Goal: Information Seeking & Learning: Check status

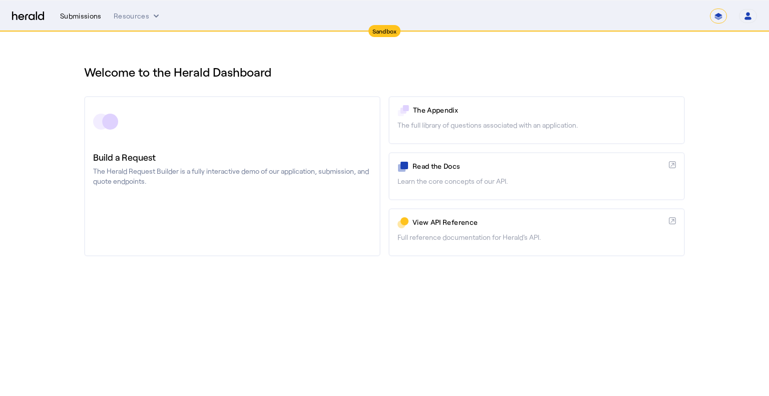
click at [82, 14] on div "Submissions" at bounding box center [81, 16] width 42 height 10
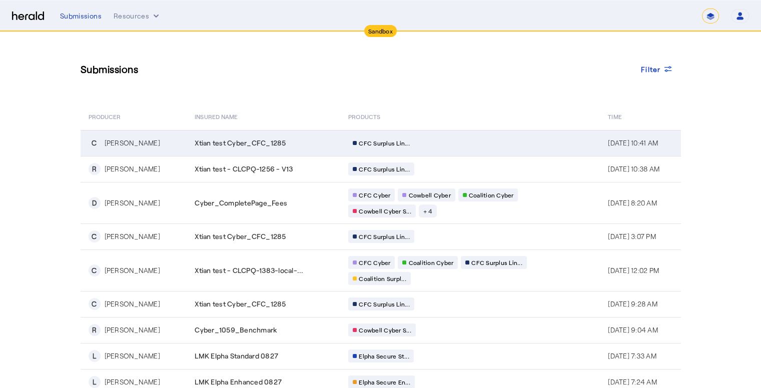
click at [326, 144] on div "Xtian test Cyber_CFC_1285" at bounding box center [266, 143] width 142 height 10
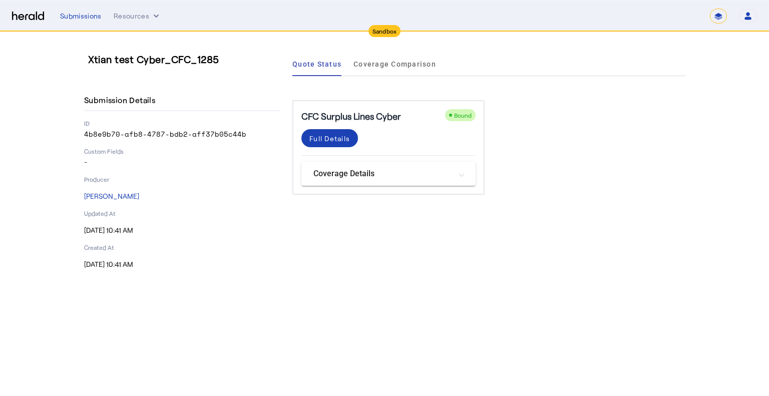
click at [356, 178] on mat-panel-title "Coverage Details" at bounding box center [382, 174] width 138 height 12
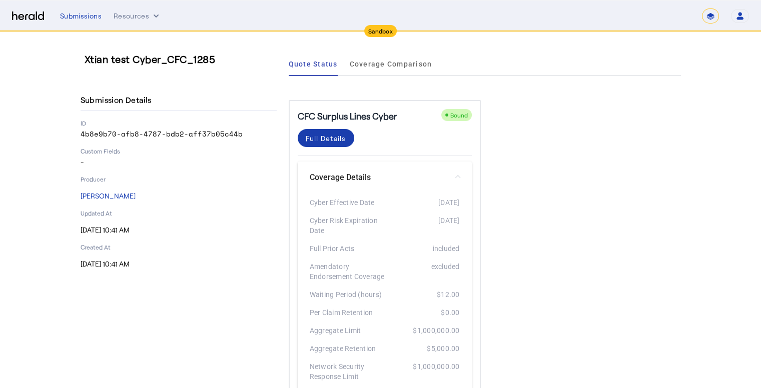
click at [327, 140] on div "Full Details" at bounding box center [326, 138] width 41 height 11
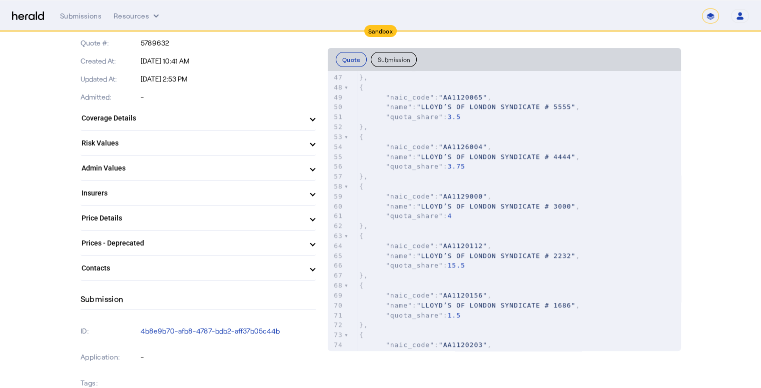
scroll to position [250, 0]
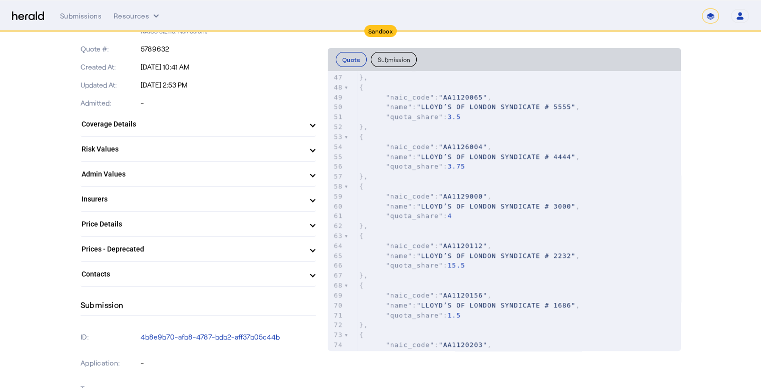
click at [214, 172] on mat-panel-title "Admin Values" at bounding box center [192, 174] width 221 height 11
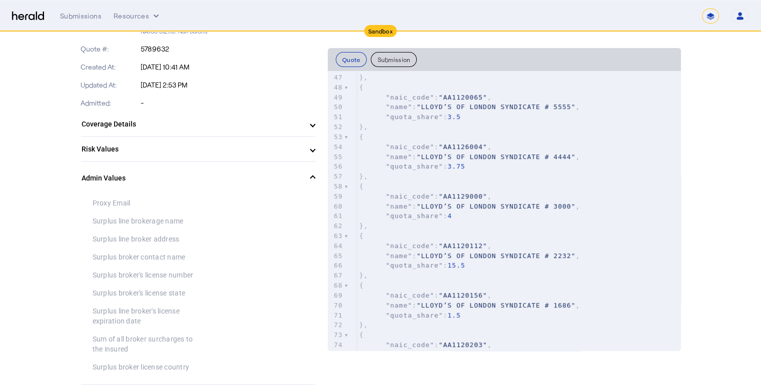
scroll to position [350, 0]
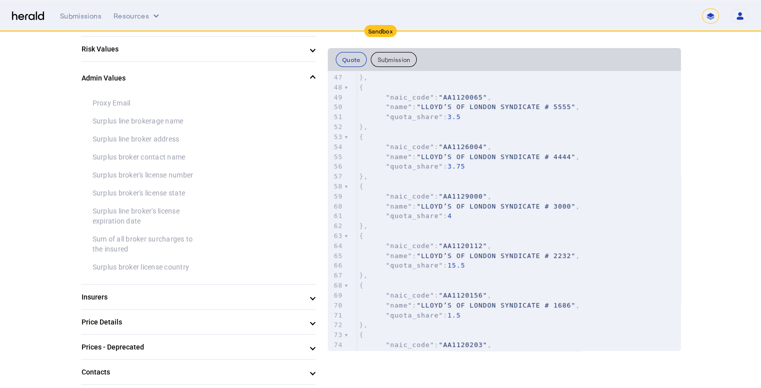
click at [166, 264] on div "Surplus broker license country" at bounding box center [146, 267] width 106 height 10
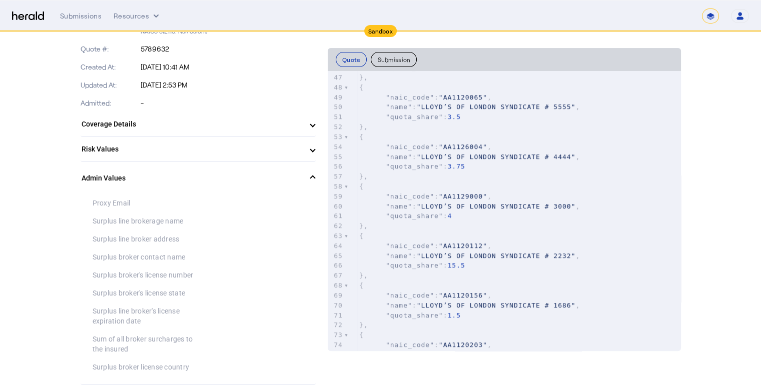
click at [187, 176] on mat-panel-title "Admin Values" at bounding box center [192, 178] width 221 height 11
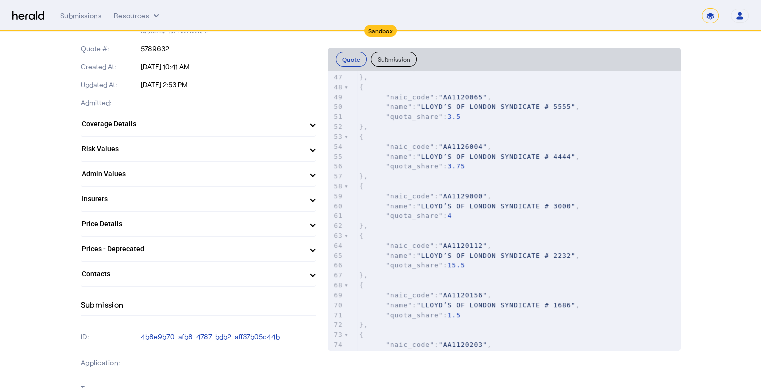
click at [191, 146] on mat-panel-title "Risk Values" at bounding box center [192, 149] width 221 height 11
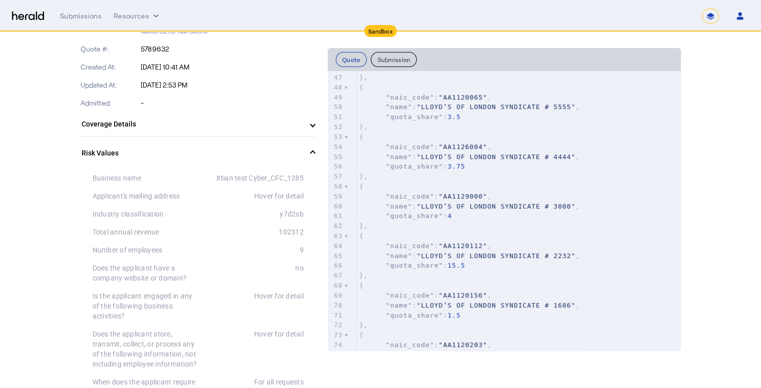
click at [191, 146] on mat-expansion-panel-header "Risk Values" at bounding box center [198, 153] width 235 height 32
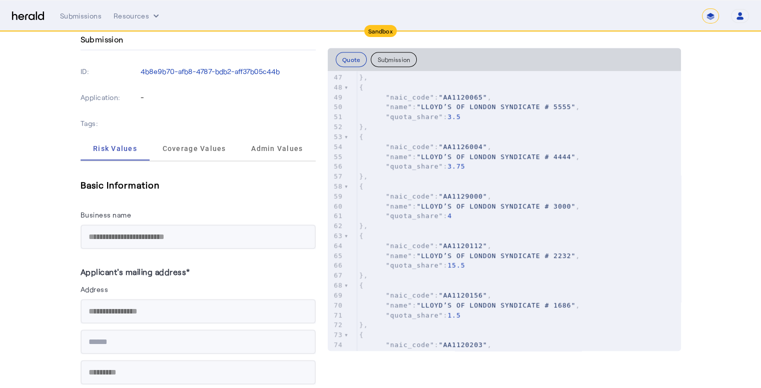
scroll to position [501, 0]
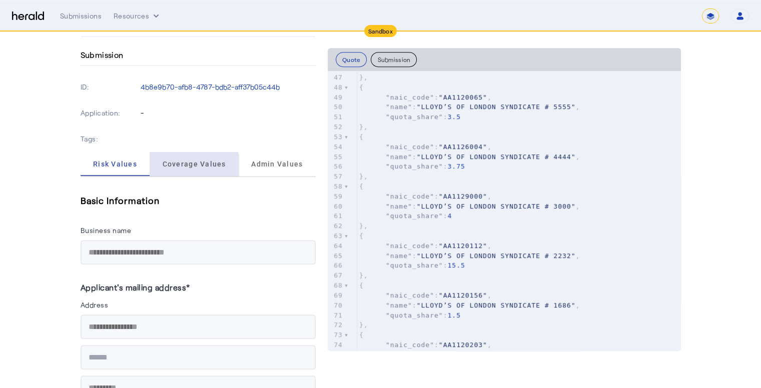
click at [198, 167] on span "Coverage Values" at bounding box center [195, 164] width 64 height 24
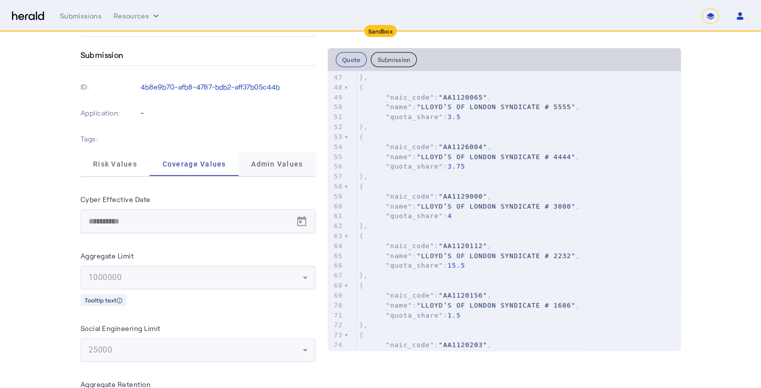
click at [276, 168] on span "Admin Values" at bounding box center [277, 164] width 52 height 24
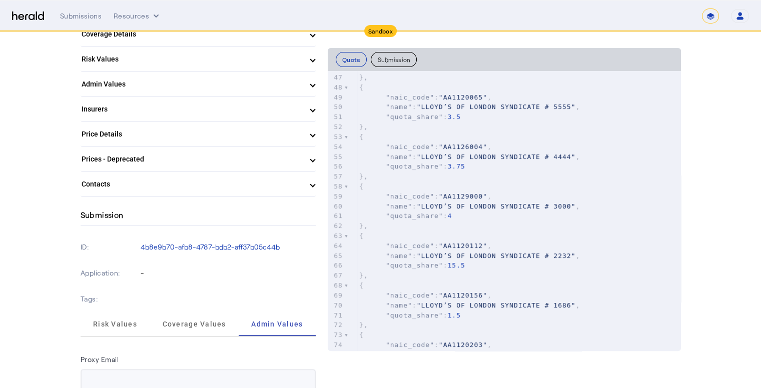
scroll to position [339, 0]
click at [114, 322] on span "Risk Values" at bounding box center [115, 325] width 44 height 7
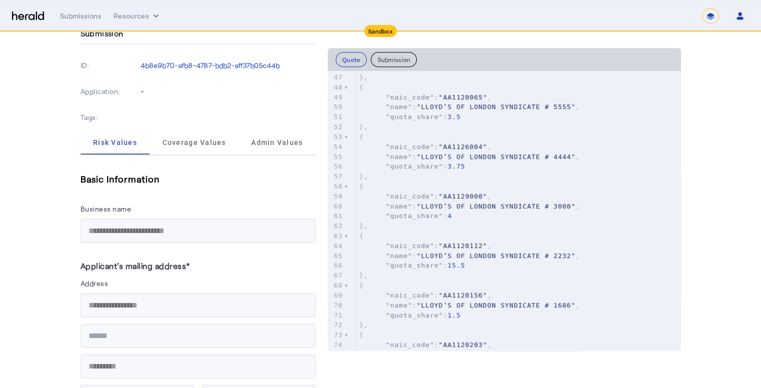
scroll to position [439, 0]
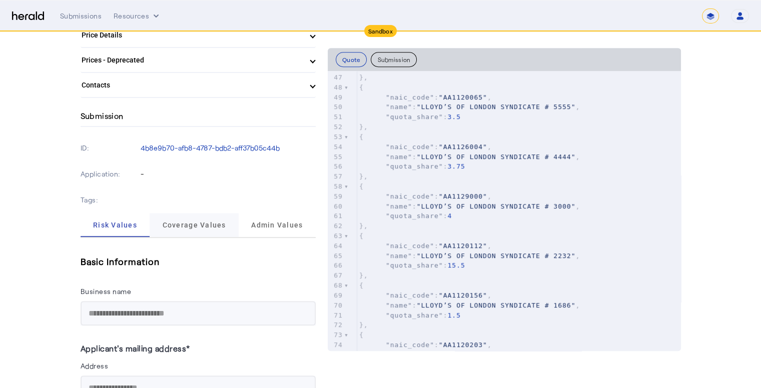
click at [186, 229] on span "Coverage Values" at bounding box center [195, 225] width 64 height 24
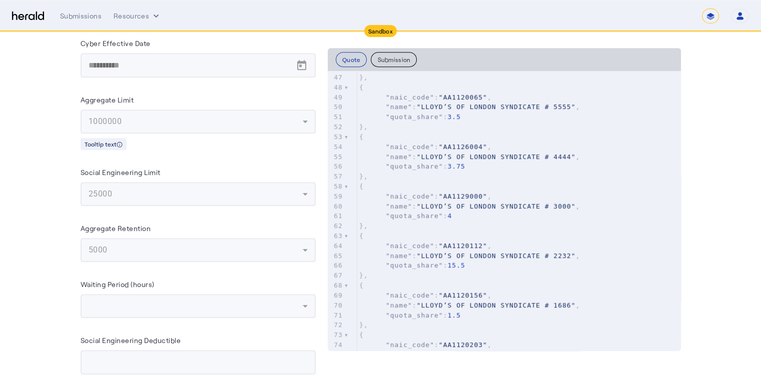
scroll to position [456, 0]
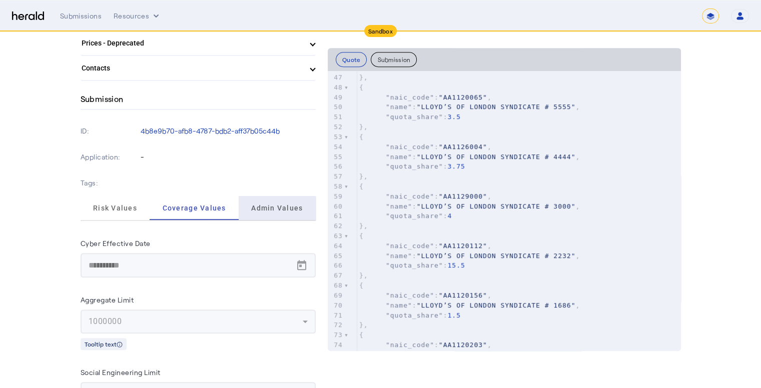
drag, startPoint x: 279, startPoint y: 208, endPoint x: 165, endPoint y: 228, distance: 116.0
click at [279, 208] on span "Admin Values" at bounding box center [277, 208] width 52 height 7
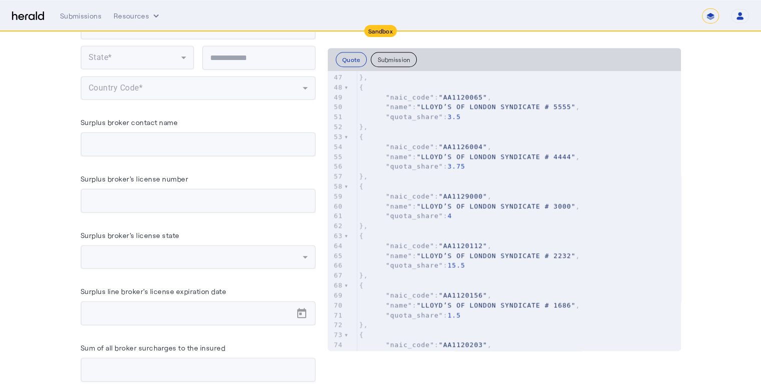
scroll to position [0, 0]
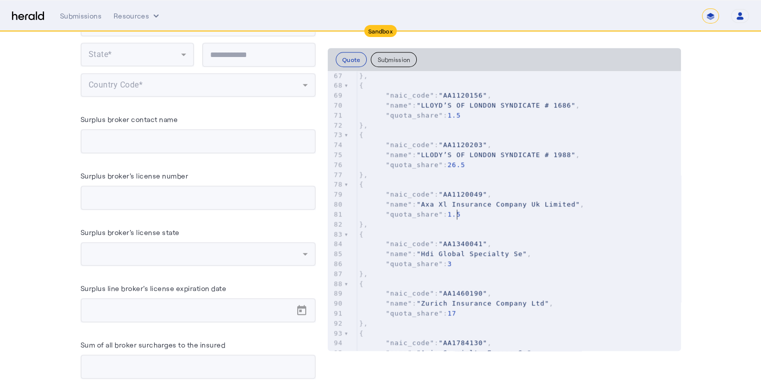
click at [512, 216] on pre ""quota_share" : 1.5" at bounding box center [519, 215] width 324 height 10
type input "*******"
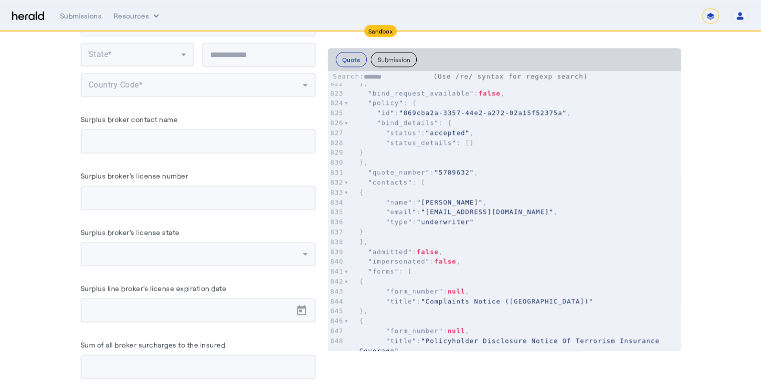
type textarea "*******"
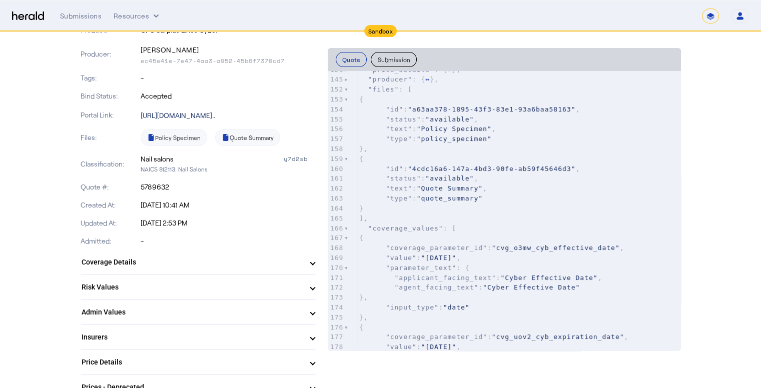
scroll to position [89, 0]
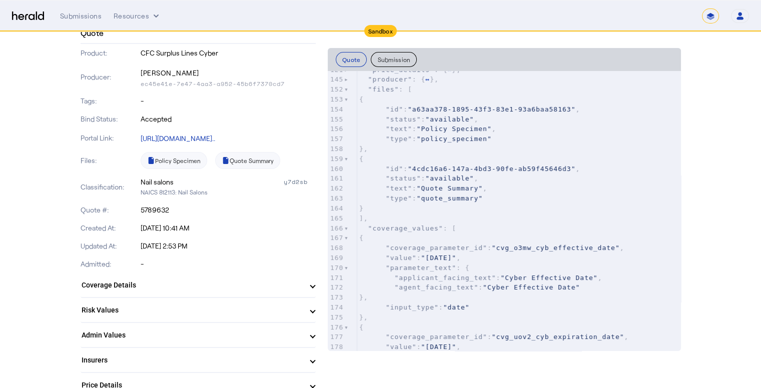
click at [181, 293] on mat-expansion-panel-header "Coverage Details" at bounding box center [198, 285] width 235 height 24
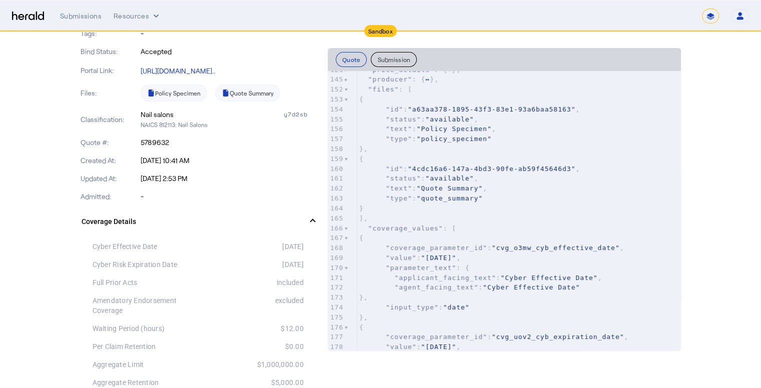
scroll to position [239, 0]
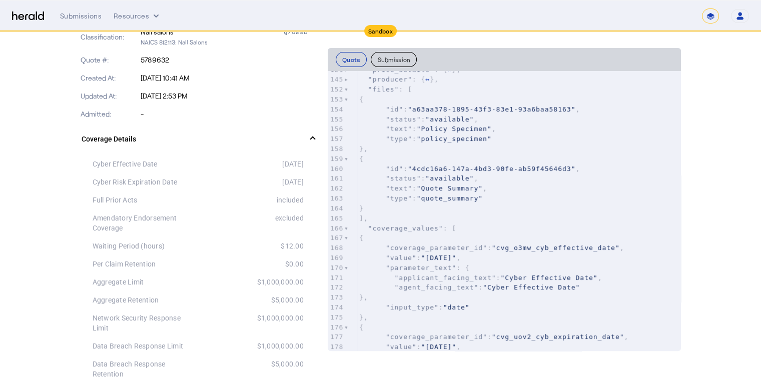
click at [235, 134] on mat-panel-title "Coverage Details" at bounding box center [192, 139] width 221 height 11
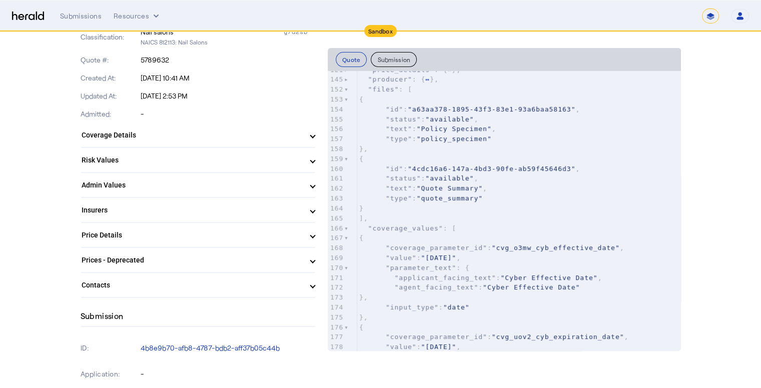
click at [187, 158] on mat-panel-title "Risk Values" at bounding box center [192, 160] width 221 height 11
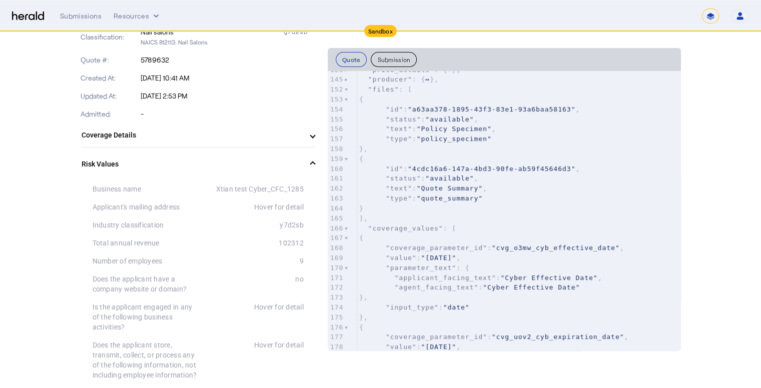
click at [187, 159] on mat-panel-title "Risk Values" at bounding box center [192, 164] width 221 height 11
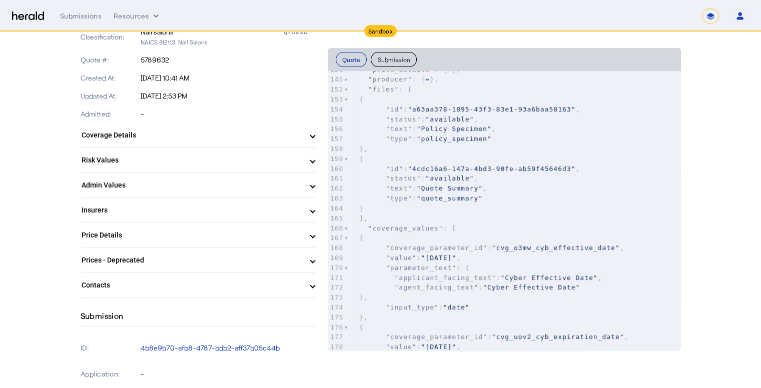
click at [175, 180] on mat-panel-title "Admin Values" at bounding box center [192, 185] width 221 height 11
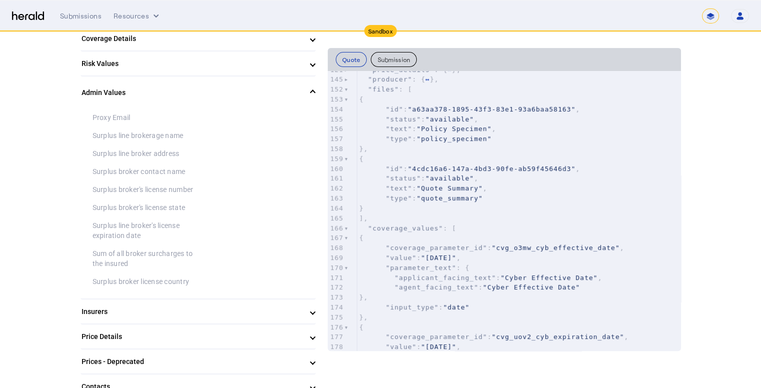
scroll to position [339, 0]
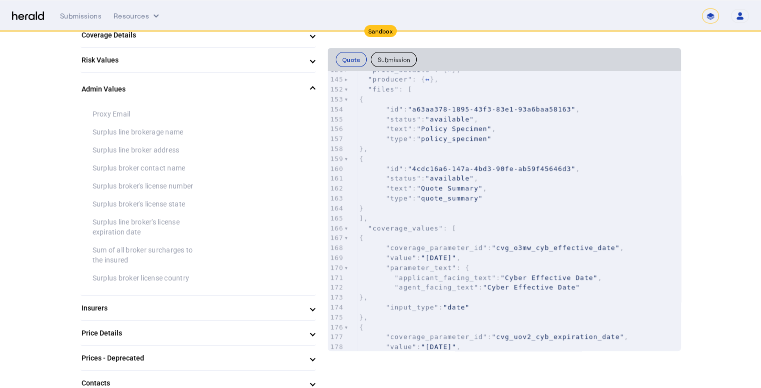
click at [173, 85] on mat-panel-title "Admin Values" at bounding box center [192, 89] width 221 height 11
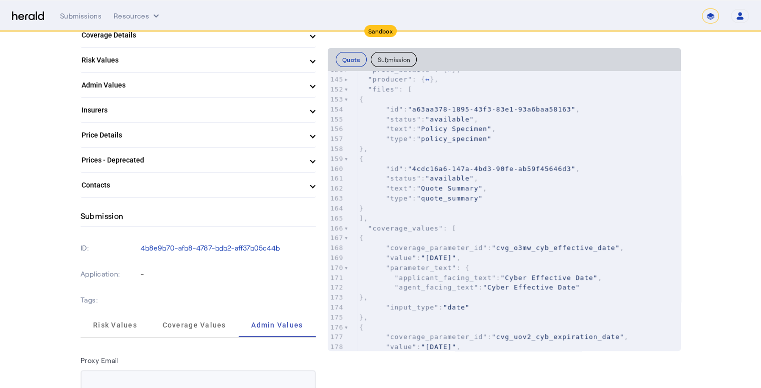
click at [191, 62] on mat-panel-title "Risk Values" at bounding box center [192, 60] width 221 height 11
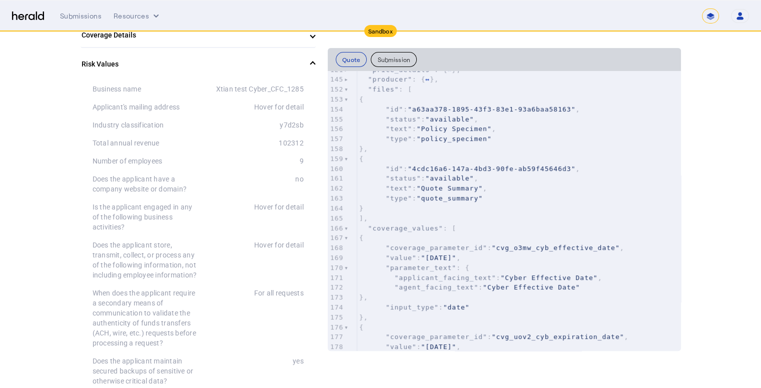
click at [191, 62] on mat-panel-title "Risk Values" at bounding box center [192, 64] width 221 height 11
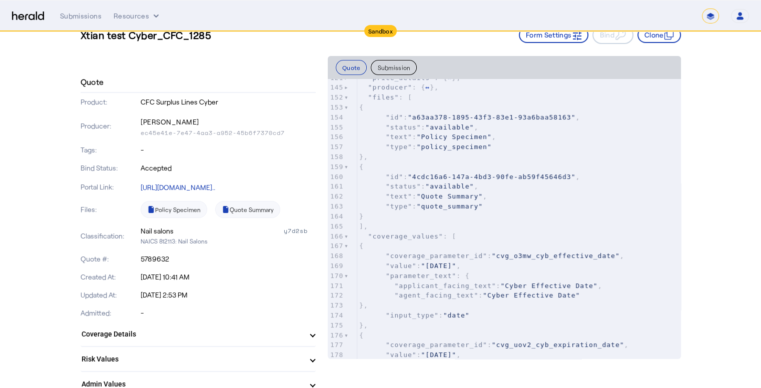
scroll to position [0, 0]
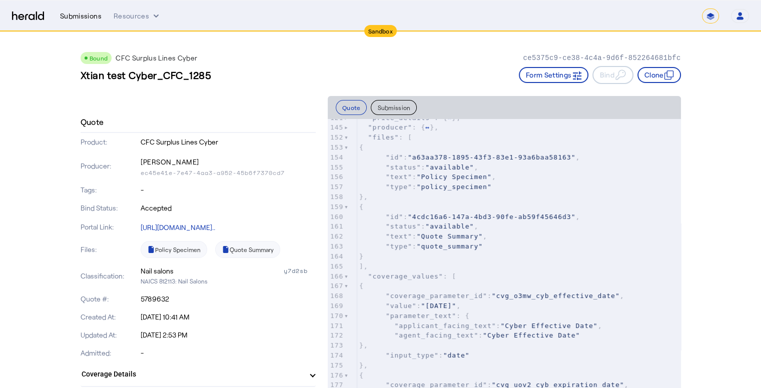
click at [85, 15] on div "Submissions" at bounding box center [81, 16] width 42 height 10
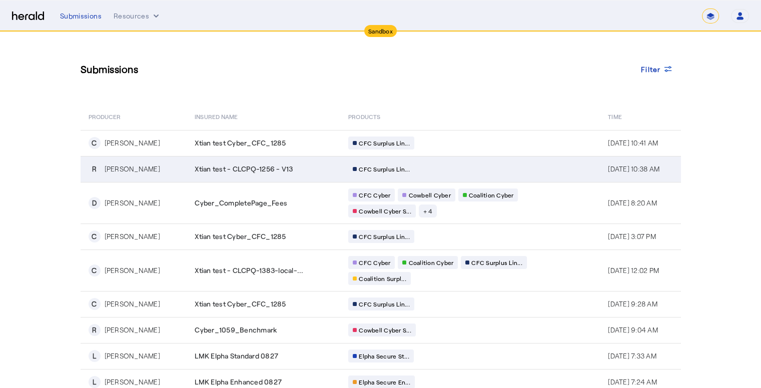
click at [248, 172] on span "Xtian test - CLCPQ-1256 - V13" at bounding box center [244, 169] width 98 height 10
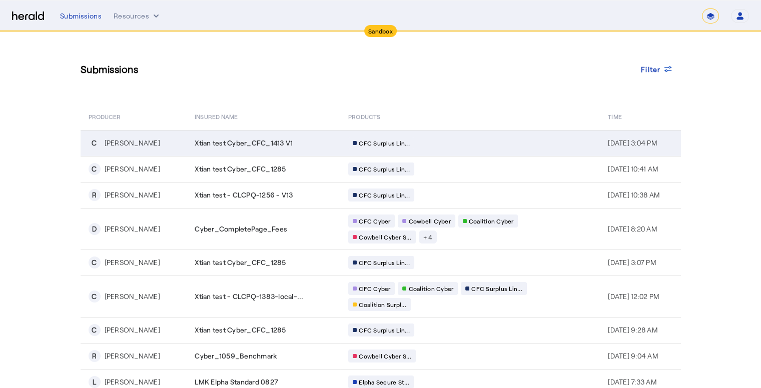
click at [220, 143] on span "Xtian test Cyber_CFC_1413 V1" at bounding box center [244, 143] width 98 height 10
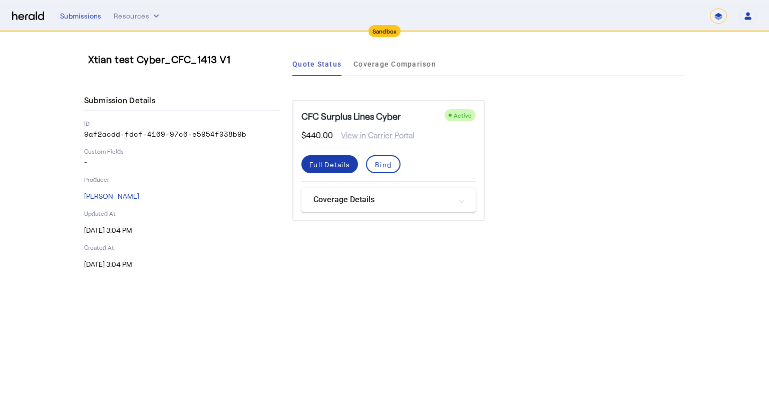
click at [340, 170] on span at bounding box center [329, 164] width 57 height 24
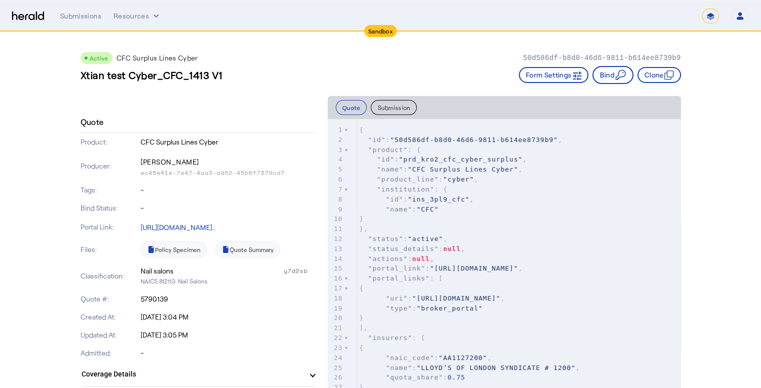
scroll to position [150, 0]
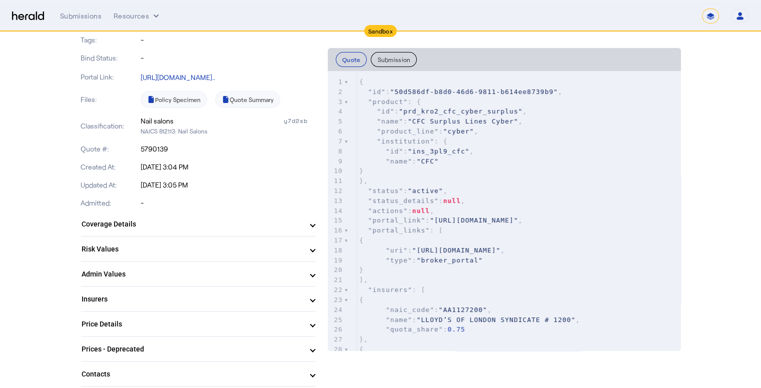
click at [166, 228] on mat-panel-title "Coverage Details" at bounding box center [192, 224] width 221 height 11
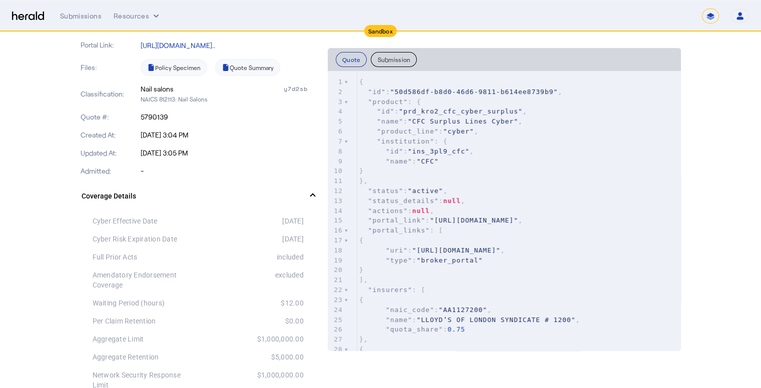
scroll to position [200, 0]
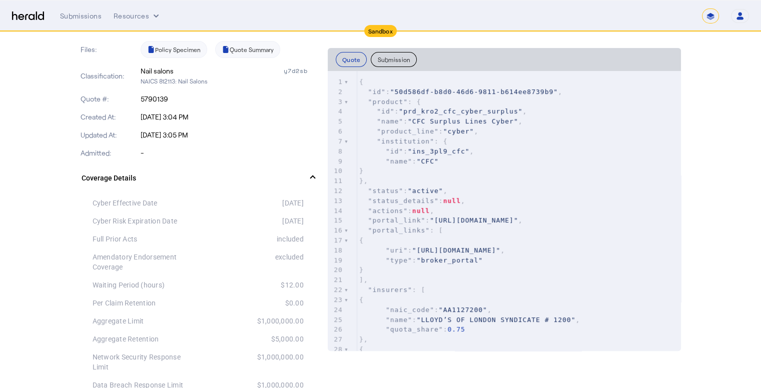
click at [221, 173] on mat-panel-title "Coverage Details" at bounding box center [192, 178] width 221 height 11
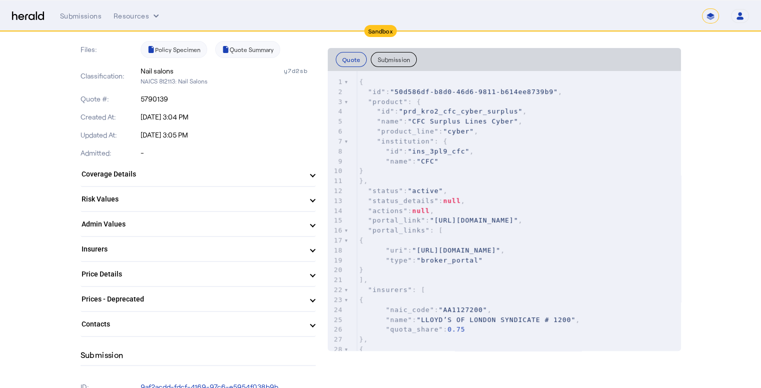
click at [137, 220] on mat-panel-title "Admin Values" at bounding box center [192, 224] width 221 height 11
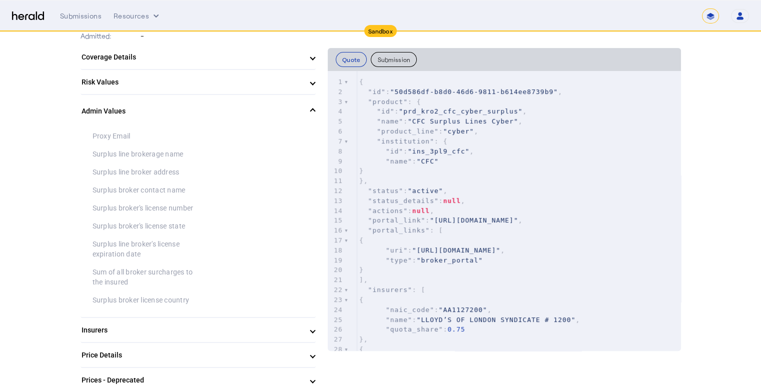
scroll to position [300, 0]
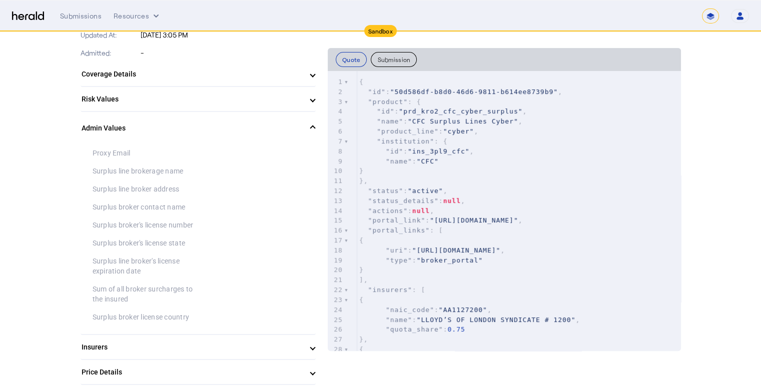
click at [215, 100] on mat-panel-title "Risk Values" at bounding box center [192, 99] width 221 height 11
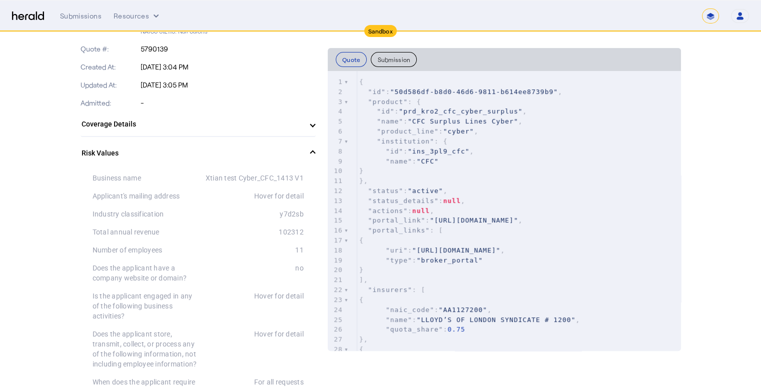
scroll to position [250, 0]
click at [184, 124] on mat-panel-title "Coverage Details" at bounding box center [192, 124] width 221 height 11
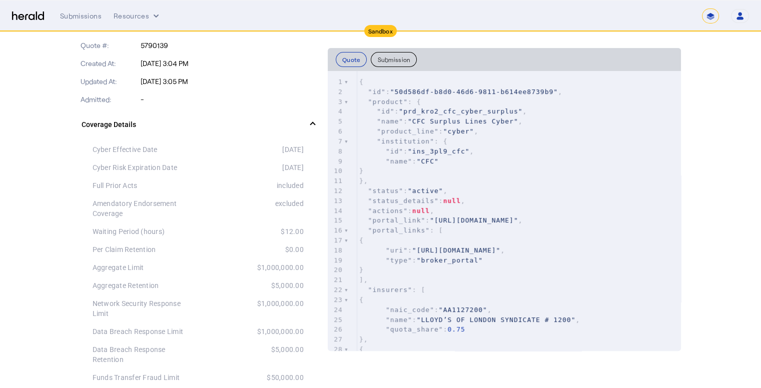
scroll to position [200, 0]
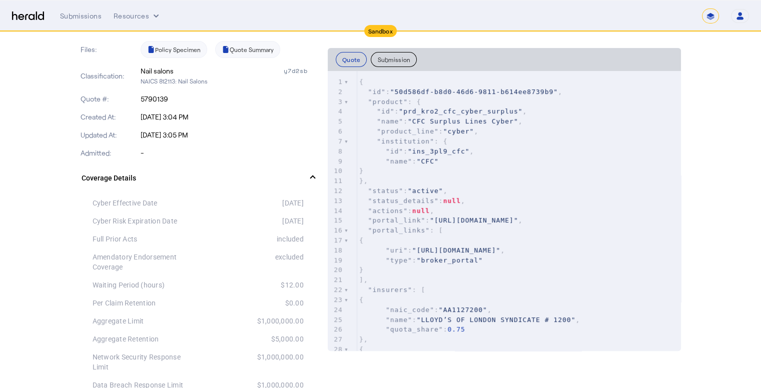
click at [182, 175] on mat-panel-title "Coverage Details" at bounding box center [192, 178] width 221 height 11
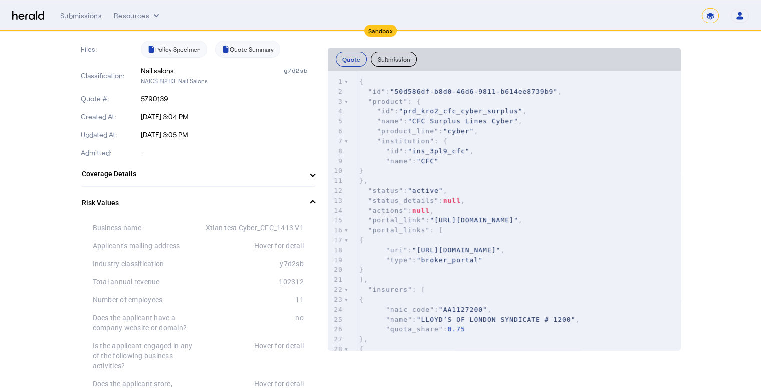
click at [186, 194] on mat-expansion-panel-header "Risk Values" at bounding box center [198, 203] width 235 height 32
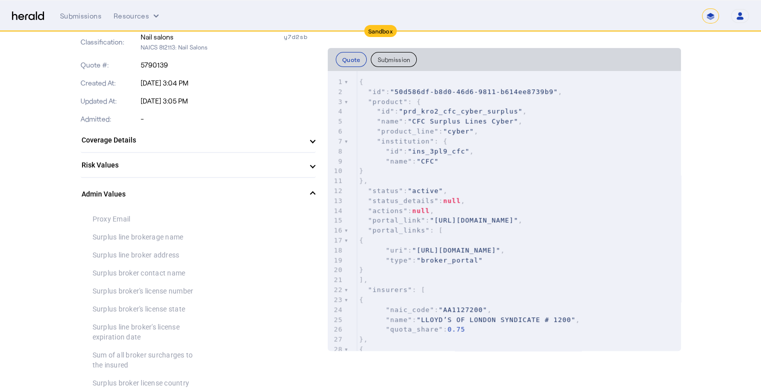
scroll to position [250, 0]
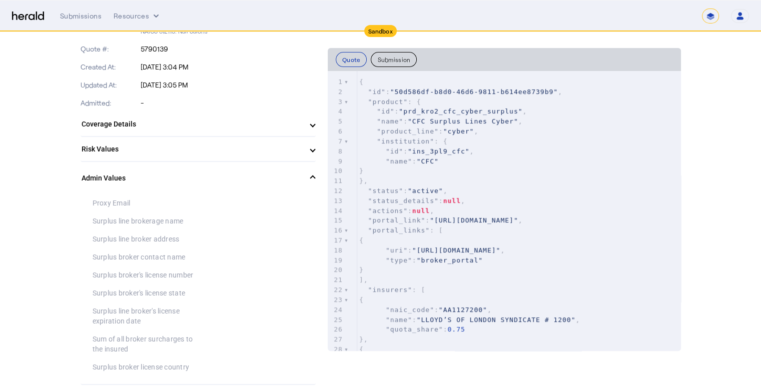
click at [160, 175] on mat-panel-title "Admin Values" at bounding box center [192, 178] width 221 height 11
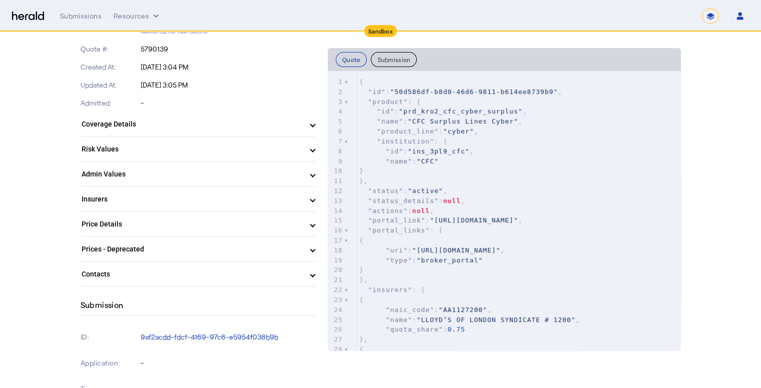
click at [170, 204] on mat-expansion-panel-header "Insurers" at bounding box center [198, 199] width 235 height 24
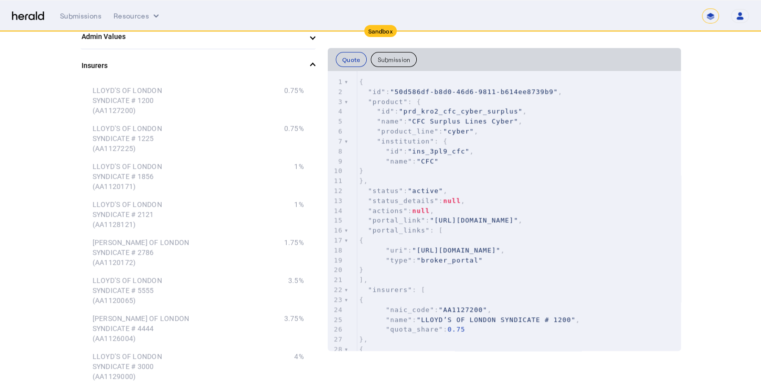
scroll to position [400, 0]
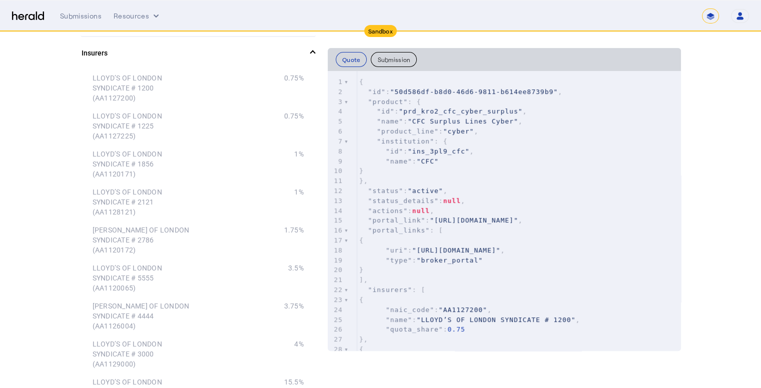
click at [114, 51] on mat-panel-title "Insurers" at bounding box center [192, 53] width 221 height 11
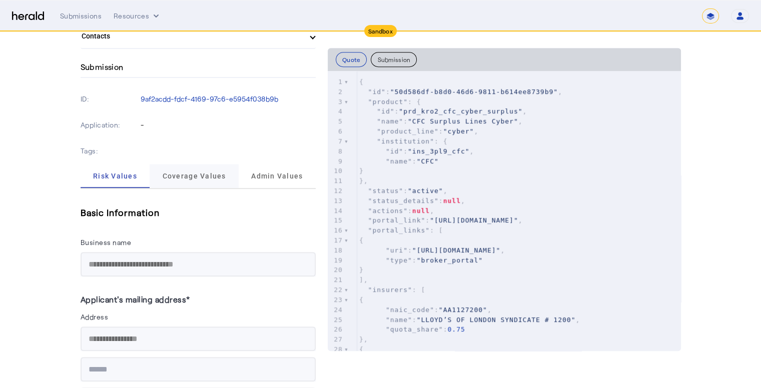
scroll to position [551, 0]
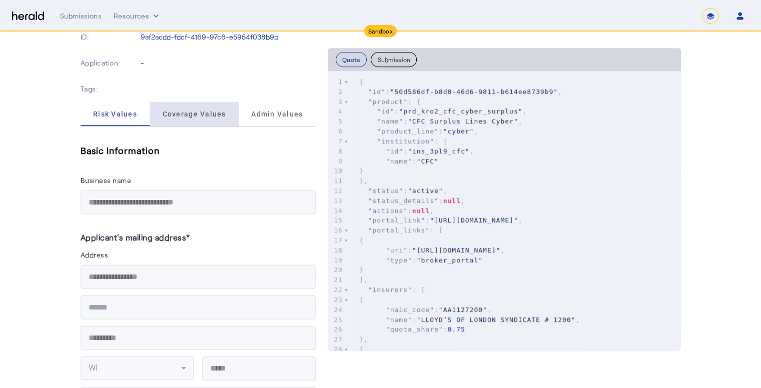
click at [208, 118] on span "Coverage Values" at bounding box center [195, 114] width 64 height 24
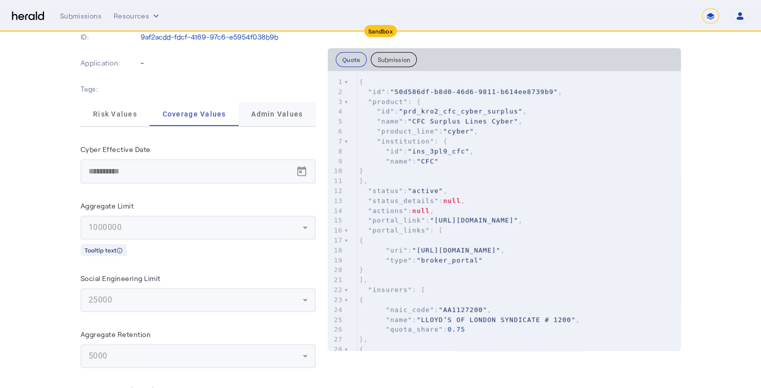
click at [273, 113] on span "Admin Values" at bounding box center [277, 114] width 52 height 7
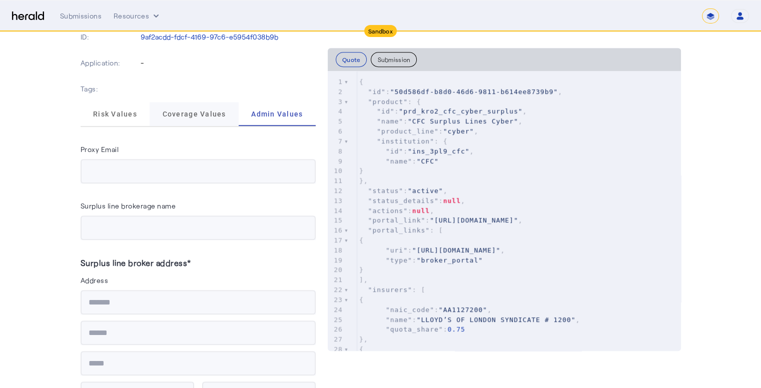
click at [215, 114] on span "Coverage Values" at bounding box center [195, 114] width 64 height 7
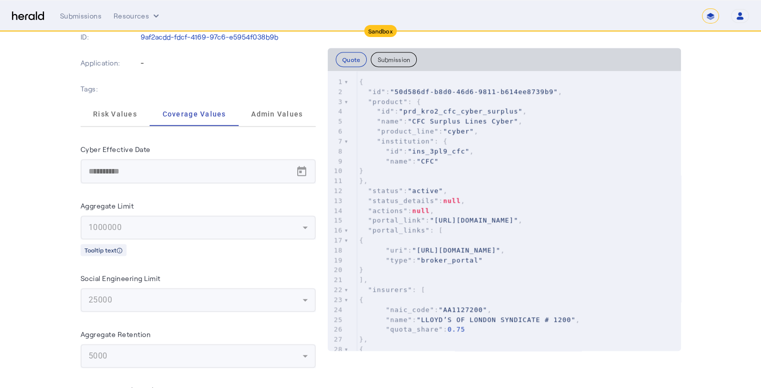
click at [274, 98] on div "Tags:" at bounding box center [198, 89] width 235 height 26
click at [284, 112] on span "Admin Values" at bounding box center [277, 114] width 52 height 7
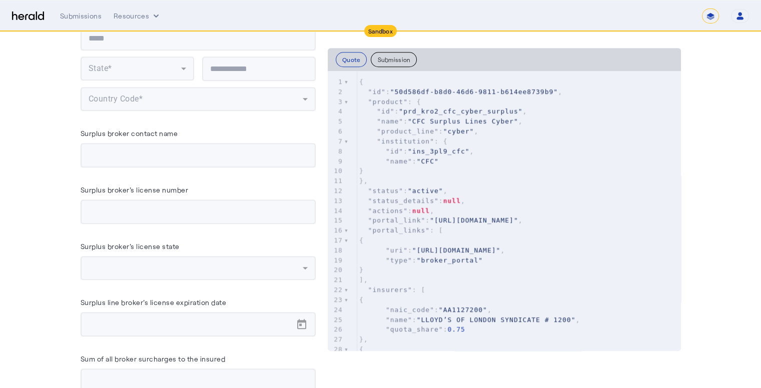
scroll to position [890, 0]
